Goal: Information Seeking & Learning: Understand process/instructions

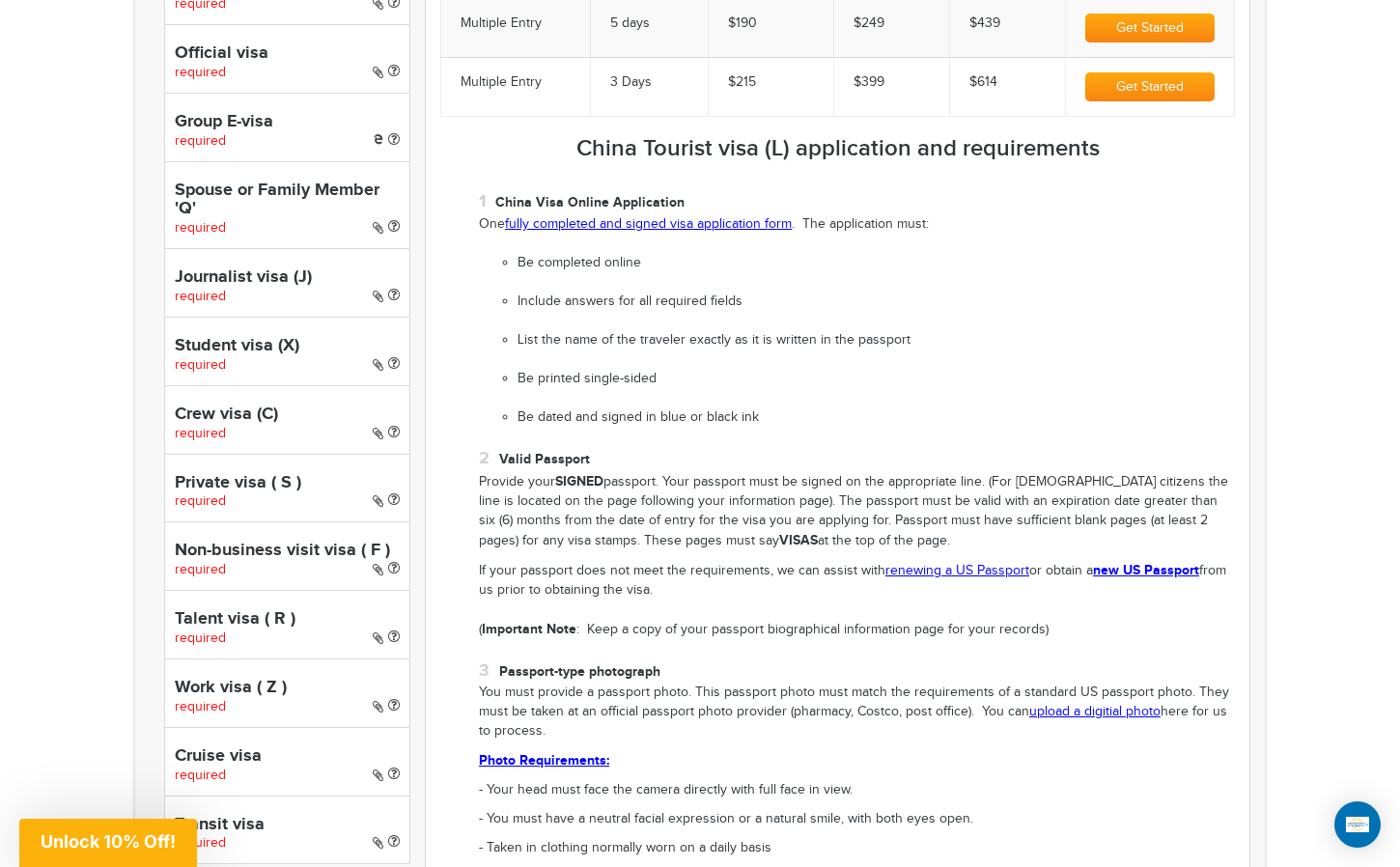
click at [655, 225] on link "fully completed and signed visa application form" at bounding box center [648, 224] width 287 height 16
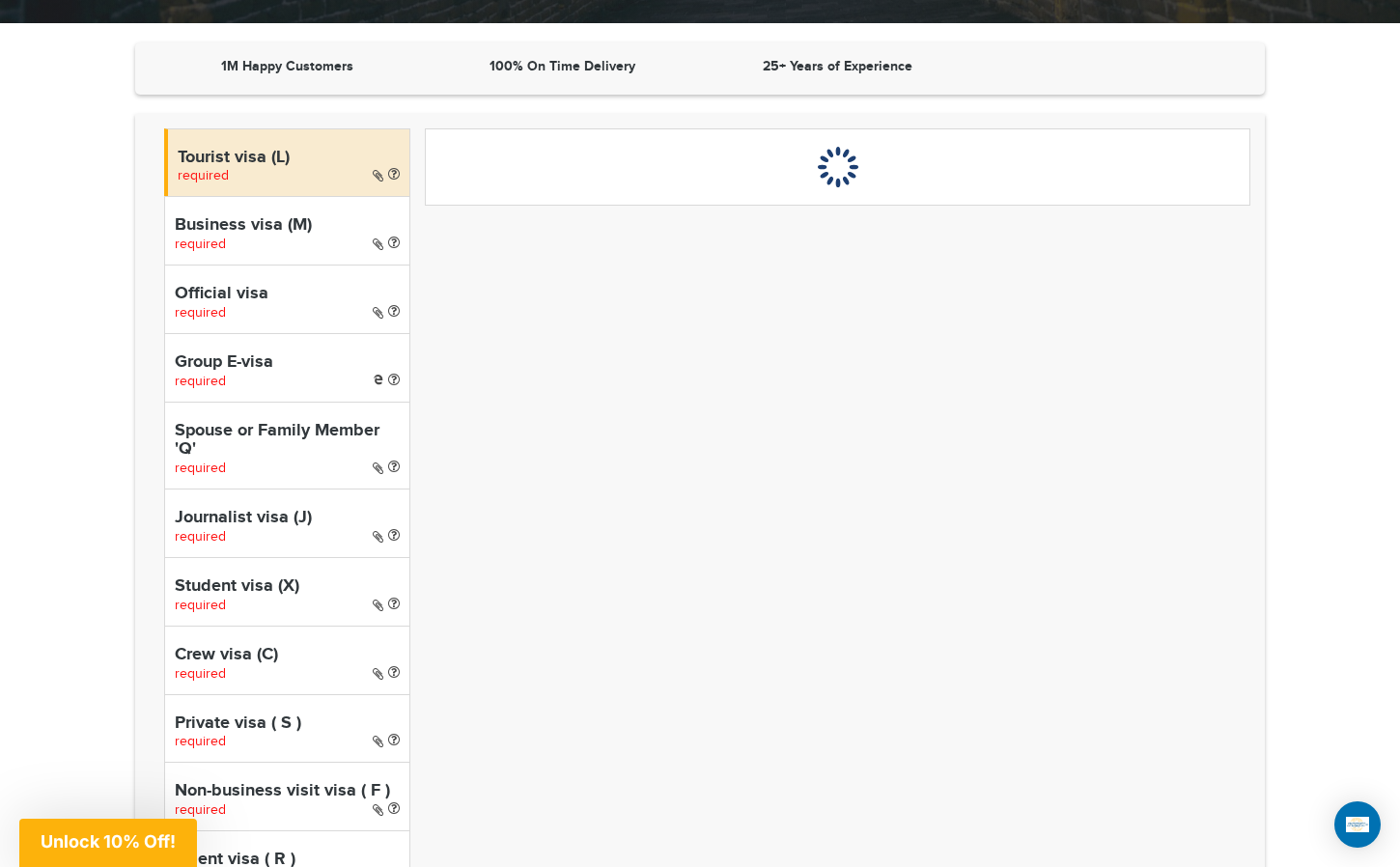
scroll to position [591, 0]
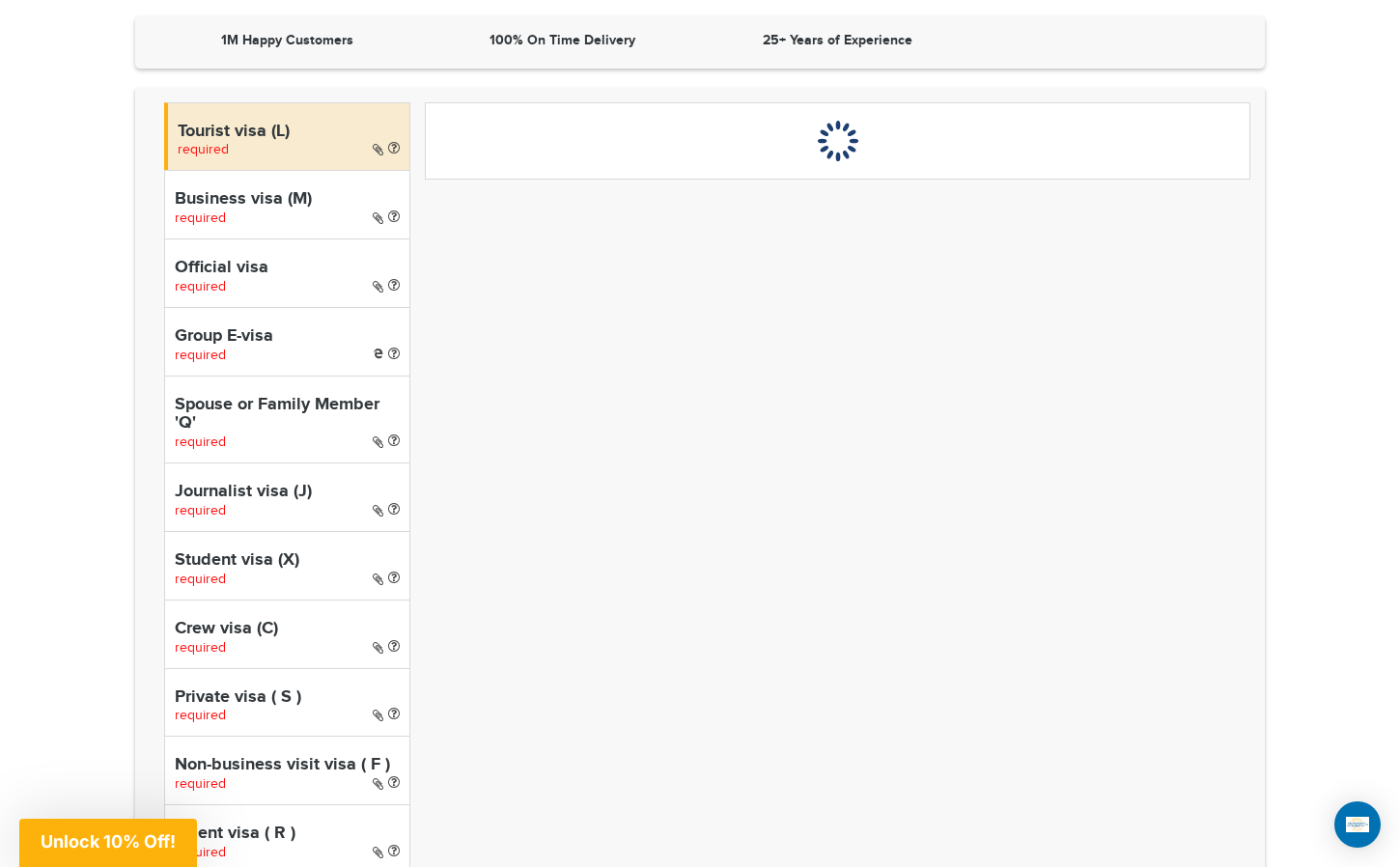
click at [32, 587] on section "1M Happy Customers 100% On Time Delivery 25+ Years of Experience Tourist visa (…" at bounding box center [700, 680] width 1400 height 1328
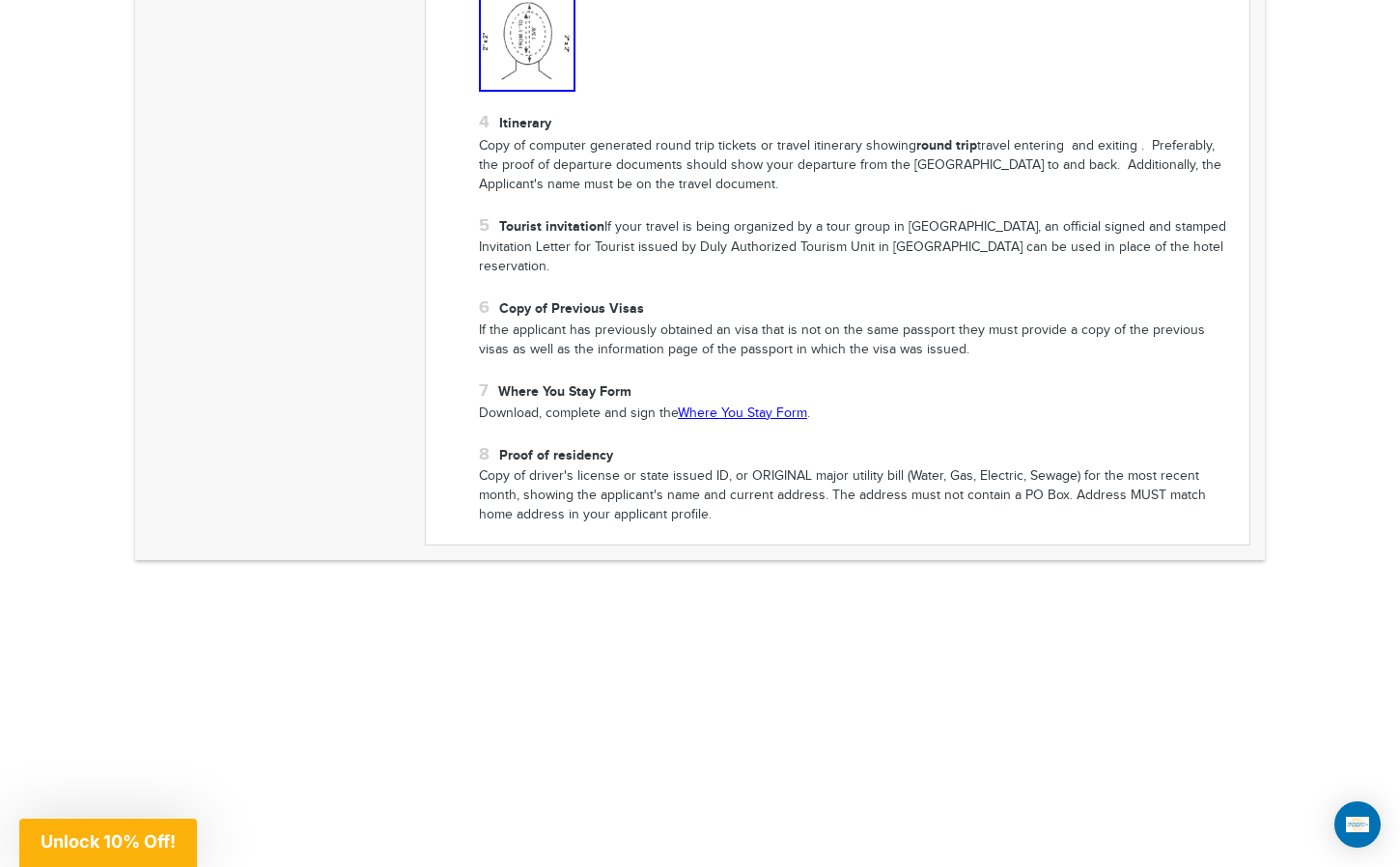
scroll to position [1739, 0]
click at [747, 404] on link "Where You Stay Form" at bounding box center [742, 412] width 129 height 16
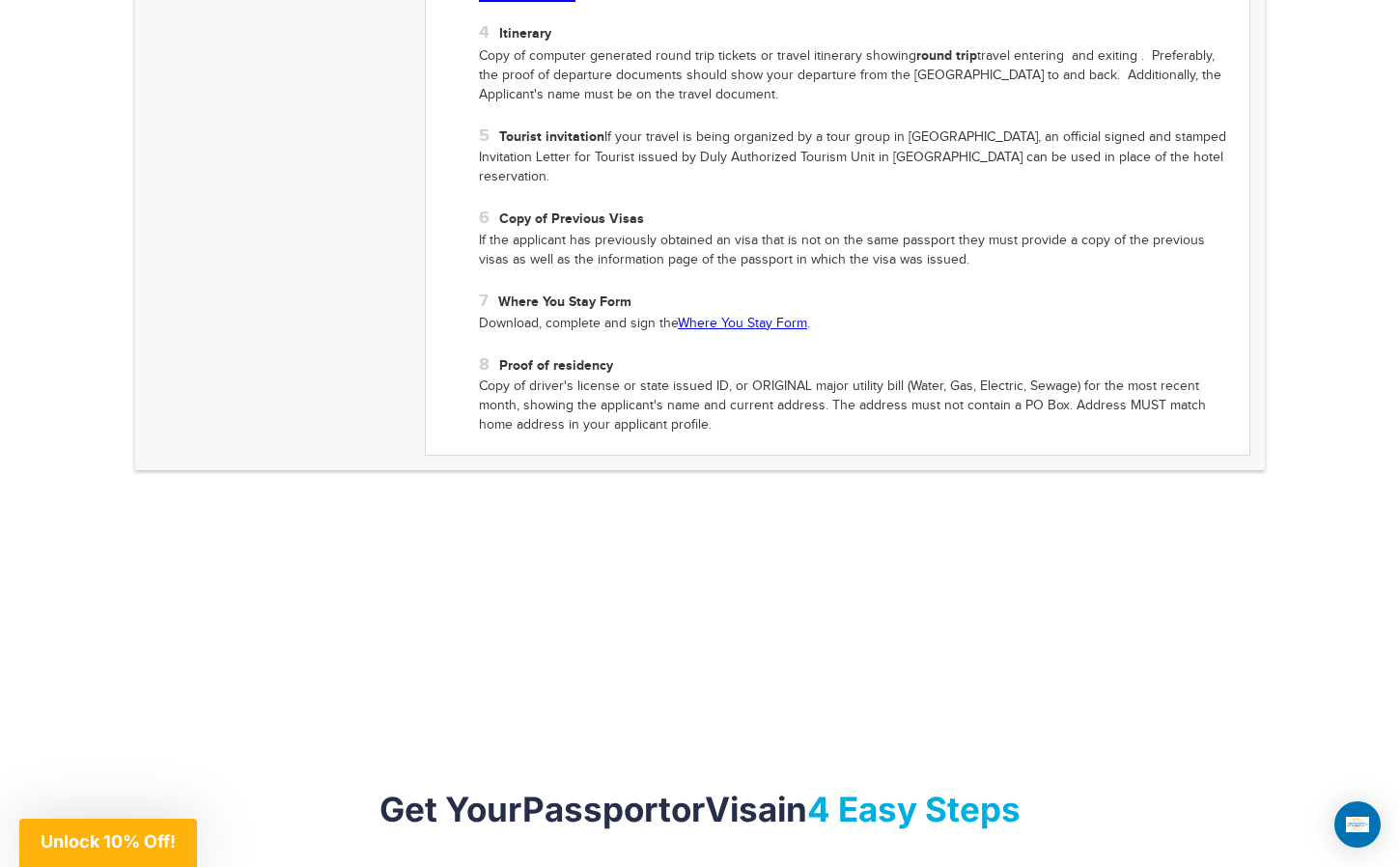
scroll to position [1850, 0]
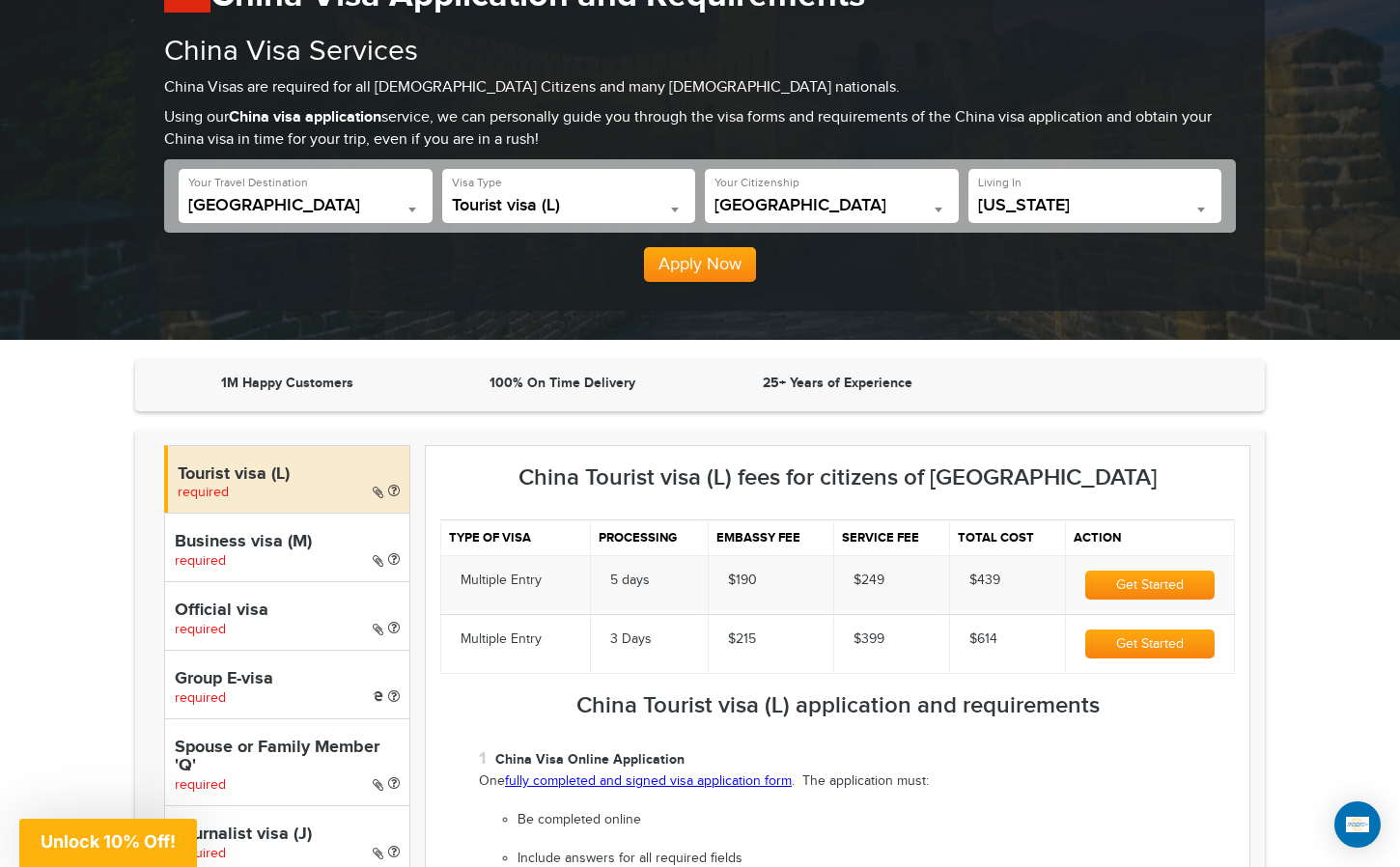
scroll to position [0, 0]
